Goal: Check status: Check status

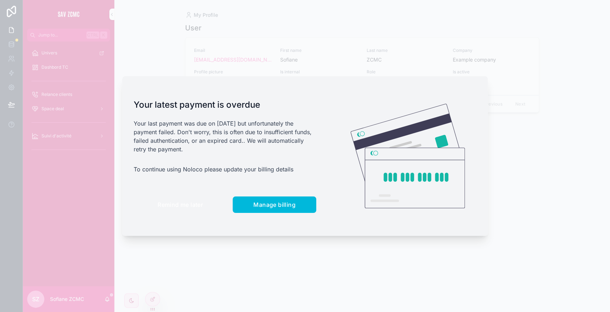
click at [180, 210] on button "Remind me later" at bounding box center [180, 204] width 93 height 16
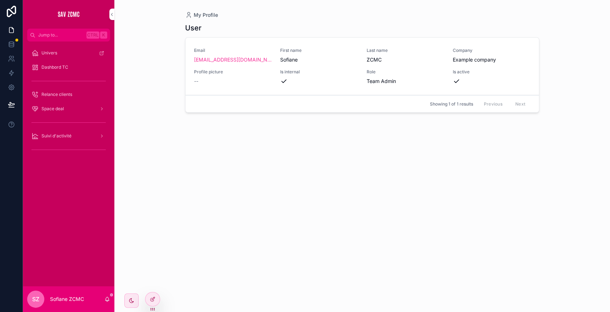
click at [67, 136] on span "Suivi d'activité" at bounding box center [56, 136] width 30 height 6
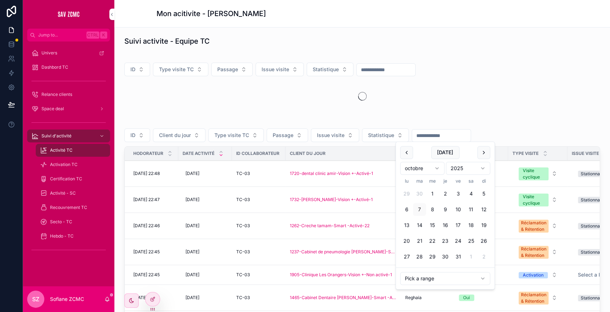
click at [419, 131] on input "scrollable content" at bounding box center [441, 135] width 59 height 10
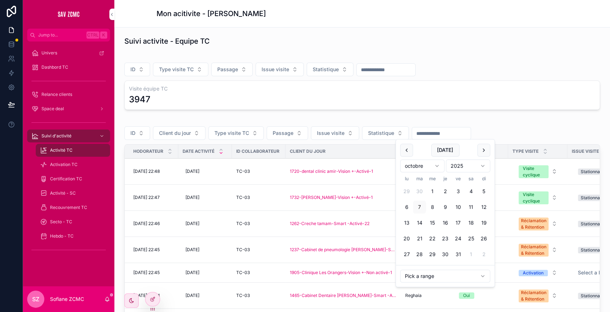
click at [406, 149] on button "scrollable content" at bounding box center [406, 150] width 13 height 13
click at [421, 253] on button "26" at bounding box center [419, 254] width 13 height 13
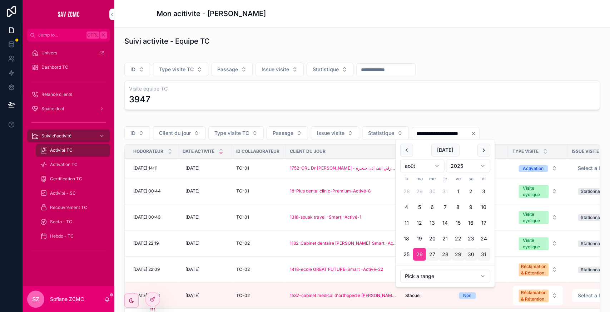
type input "**********"
click at [508, 111] on div "ID Type visite TC Passage Issue visite Statistique Visite équipe TC 3947" at bounding box center [362, 84] width 484 height 58
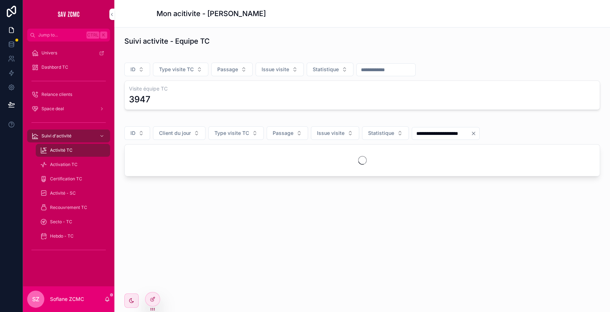
click at [135, 136] on button "ID" at bounding box center [137, 133] width 26 height 14
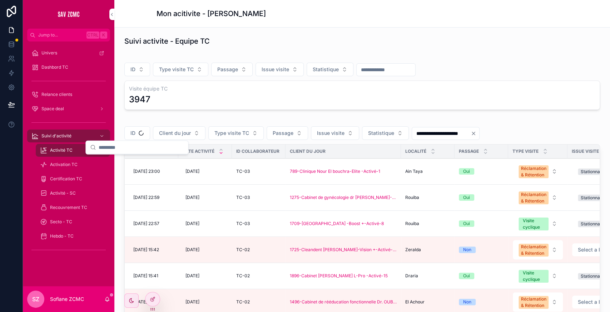
click at [134, 134] on span "ID" at bounding box center [132, 132] width 5 height 7
click at [137, 131] on button "ID" at bounding box center [137, 133] width 26 height 14
click at [113, 161] on div "TC-01" at bounding box center [136, 160] width 99 height 11
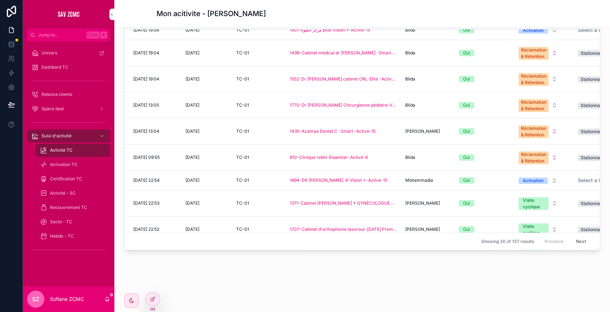
scroll to position [545, 0]
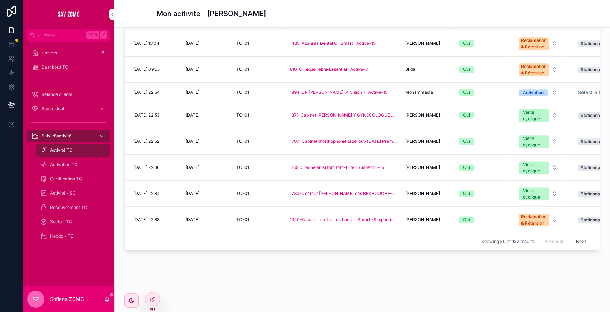
click at [571, 235] on button "Next" at bounding box center [581, 240] width 20 height 11
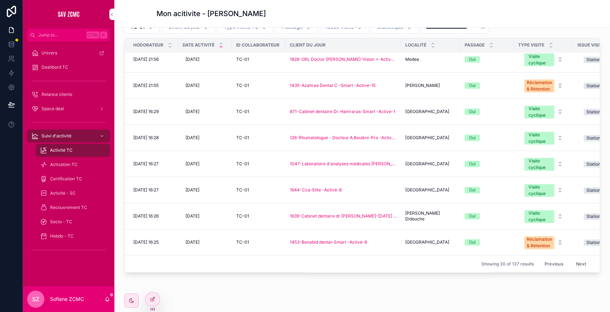
scroll to position [129, 0]
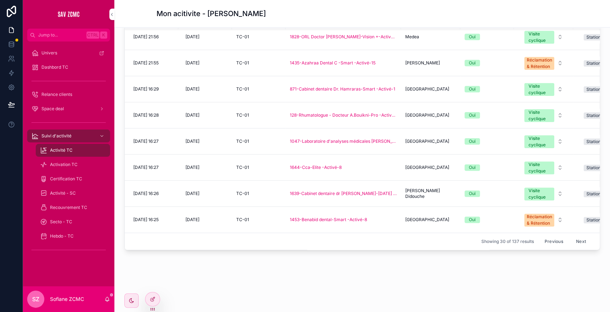
click at [571, 235] on button "Next" at bounding box center [581, 240] width 20 height 11
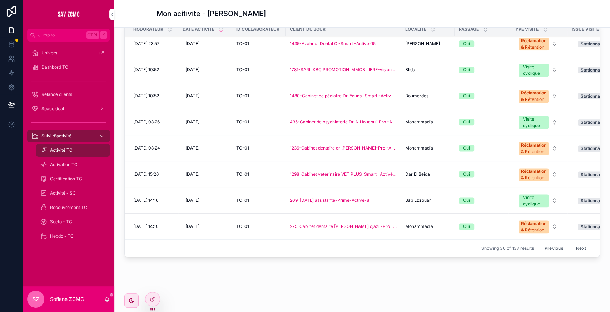
scroll to position [122, 0]
click at [571, 242] on button "Next" at bounding box center [581, 247] width 20 height 11
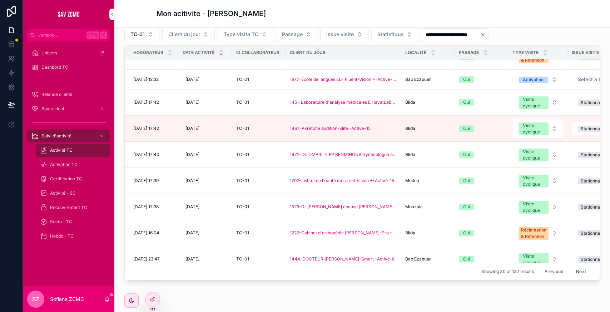
scroll to position [563, 0]
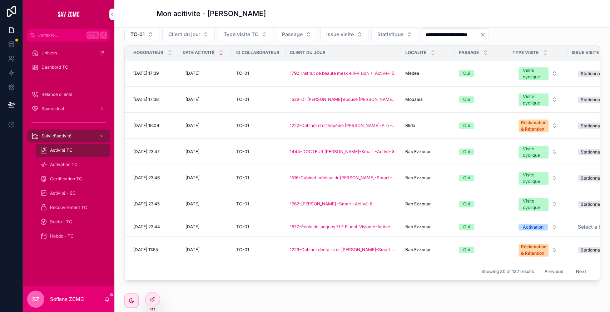
click at [571, 265] on button "Next" at bounding box center [581, 270] width 20 height 11
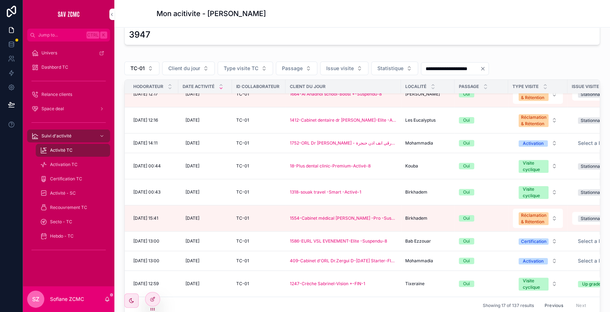
scroll to position [64, 0]
click at [142, 66] on span "TC-01" at bounding box center [137, 68] width 14 height 7
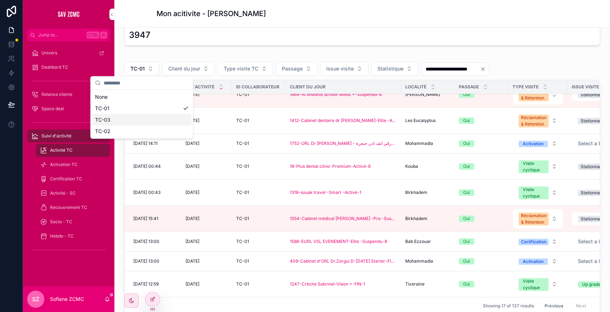
click at [112, 122] on div "TC-03" at bounding box center [141, 119] width 99 height 11
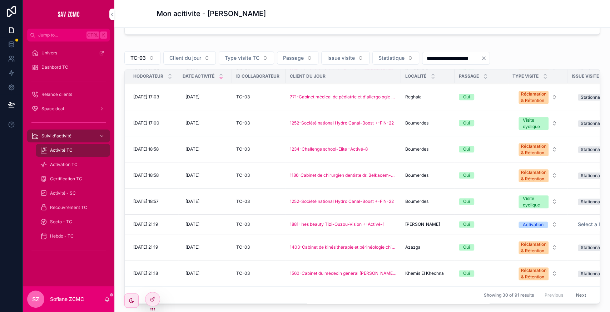
scroll to position [96, 0]
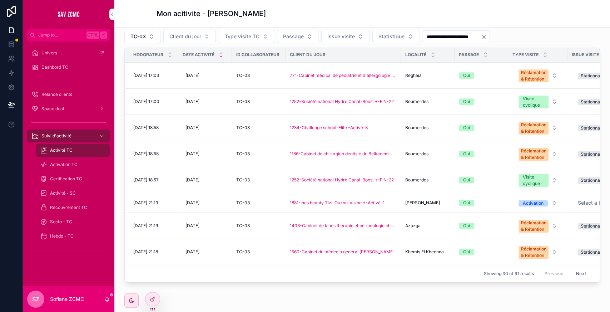
click at [571, 268] on button "Next" at bounding box center [581, 273] width 20 height 11
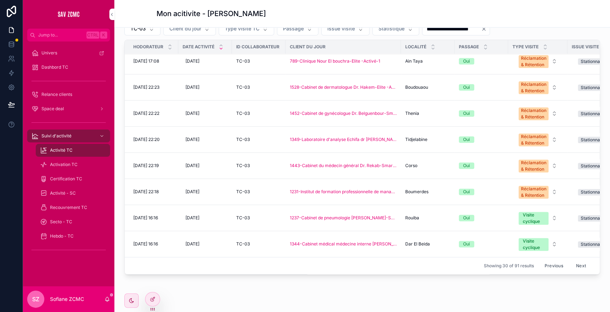
scroll to position [105, 0]
click at [571, 259] on button "Next" at bounding box center [581, 264] width 20 height 11
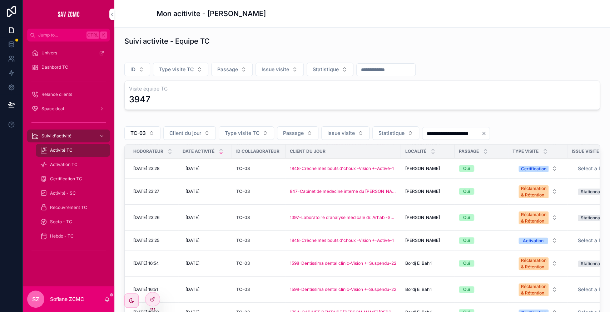
scroll to position [80, 0]
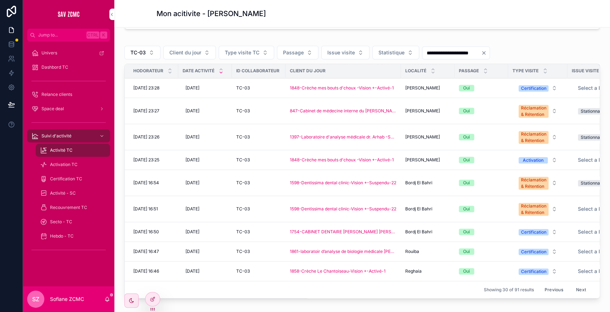
click at [571, 284] on button "Next" at bounding box center [581, 289] width 20 height 11
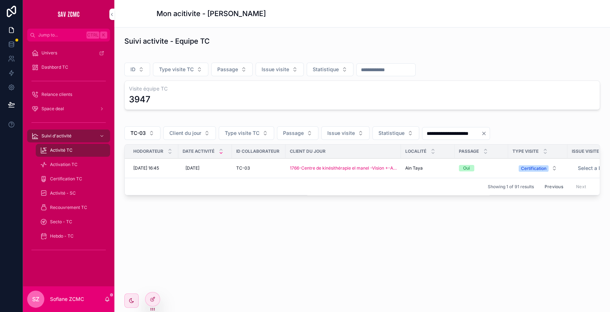
click at [551, 186] on button "Previous" at bounding box center [553, 186] width 29 height 11
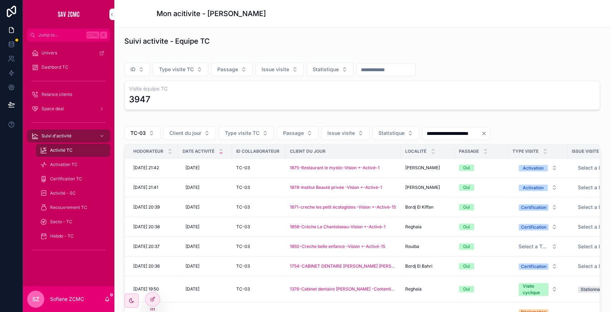
scroll to position [129, 0]
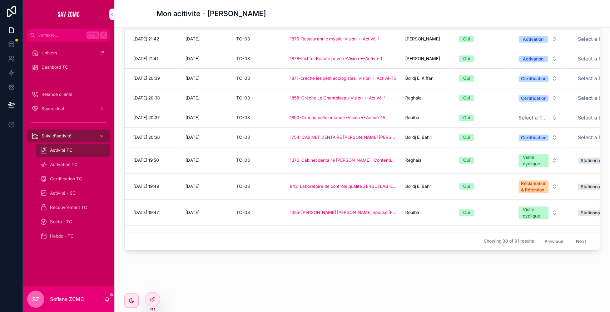
click at [539, 235] on button "Previous" at bounding box center [553, 240] width 29 height 11
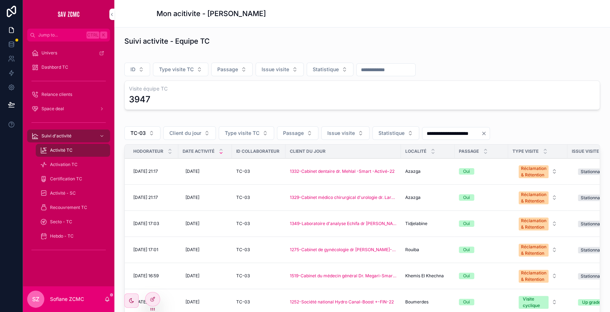
scroll to position [129, 0]
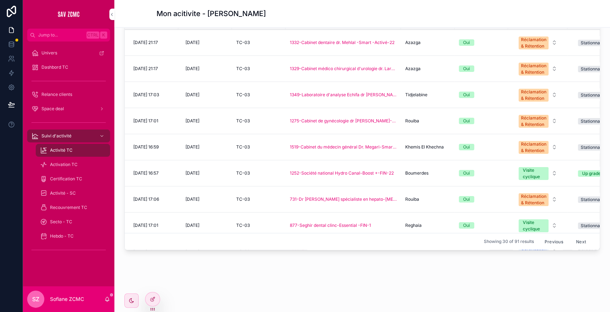
click at [539, 235] on button "Previous" at bounding box center [553, 240] width 29 height 11
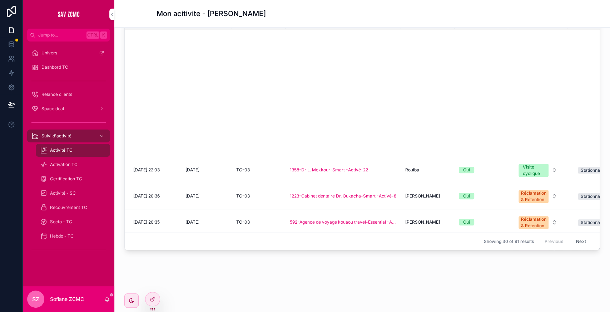
scroll to position [471, 0]
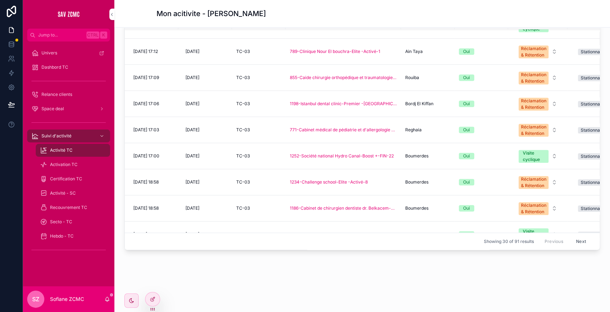
click at [571, 235] on button "Next" at bounding box center [581, 240] width 20 height 11
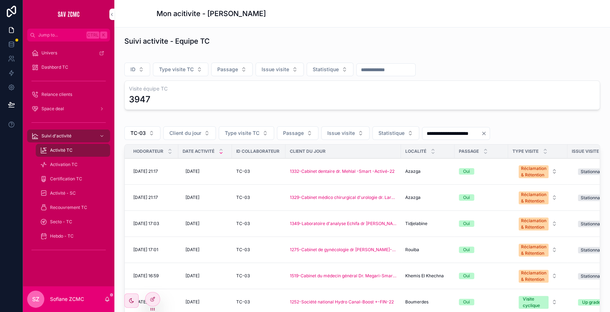
scroll to position [102, 0]
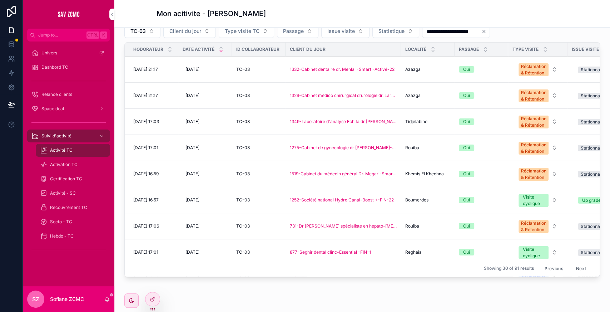
click at [539, 262] on button "Previous" at bounding box center [553, 267] width 29 height 11
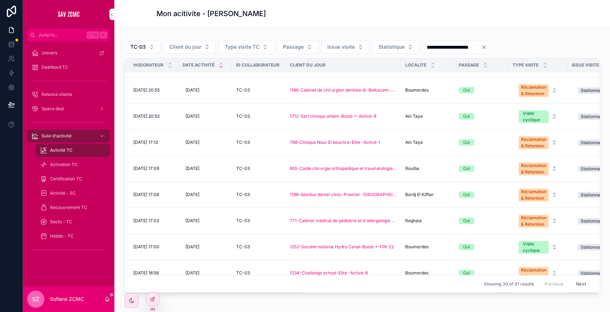
scroll to position [409, 0]
